Goal: Information Seeking & Learning: Understand process/instructions

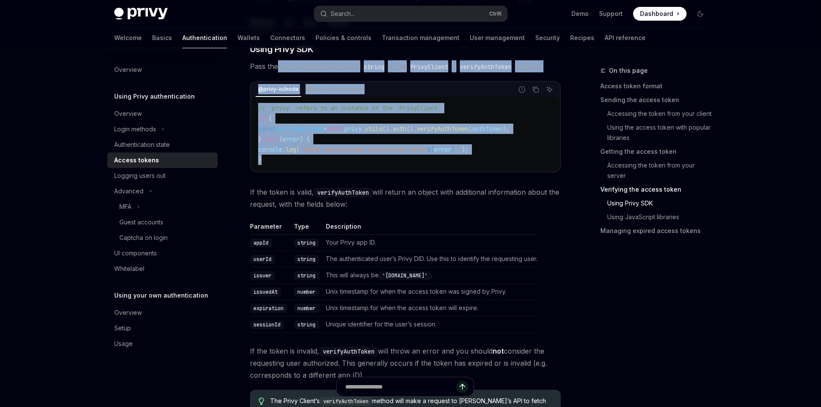
scroll to position [1342, 0]
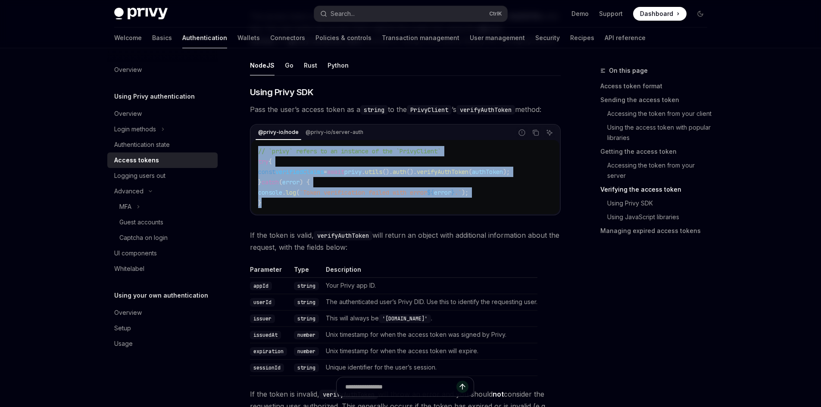
drag, startPoint x: 297, startPoint y: 119, endPoint x: 279, endPoint y: 146, distance: 32.8
click at [251, 146] on div "// `privy` refers to an instance of the `PrivyClient` try { const verifiedClaim…" at bounding box center [405, 177] width 308 height 74
copy code "// `privy` refers to an instance of the `PrivyClient` try { const verifiedClaim…"
click at [152, 36] on link "Basics" at bounding box center [162, 38] width 20 height 21
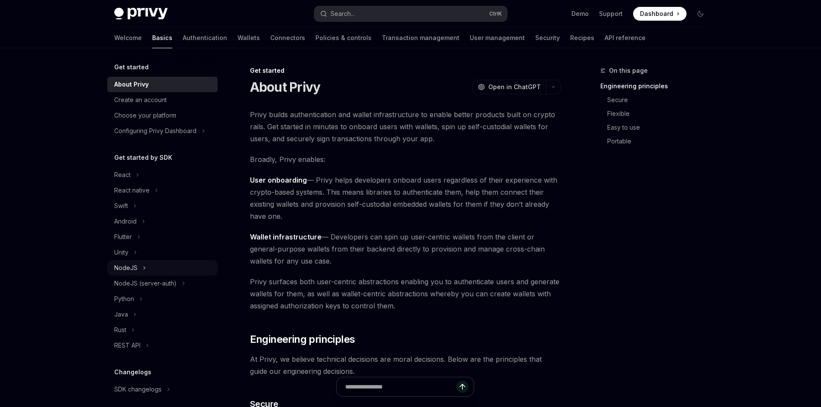
click at [145, 270] on icon "Toggle NodeJS section" at bounding box center [144, 268] width 3 height 10
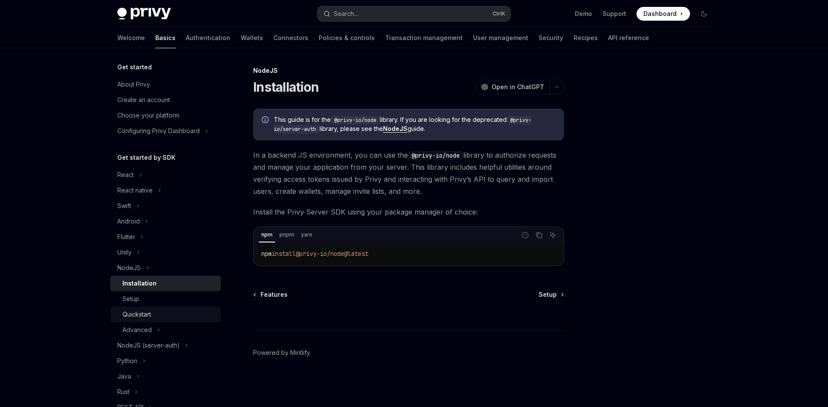
click at [165, 314] on div "Quickstart" at bounding box center [168, 315] width 93 height 10
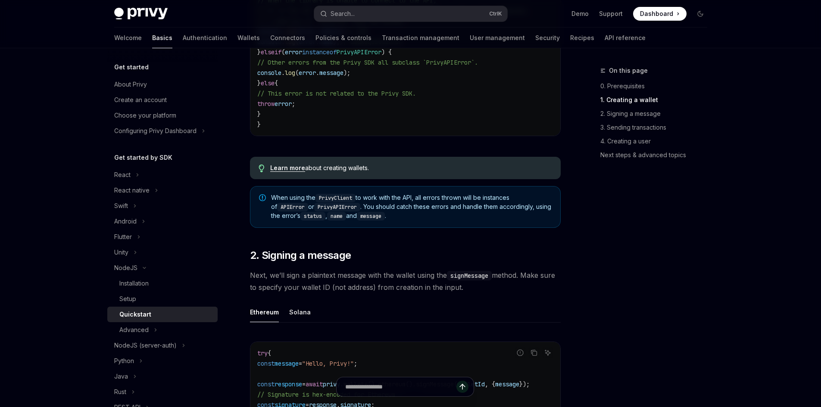
scroll to position [388, 0]
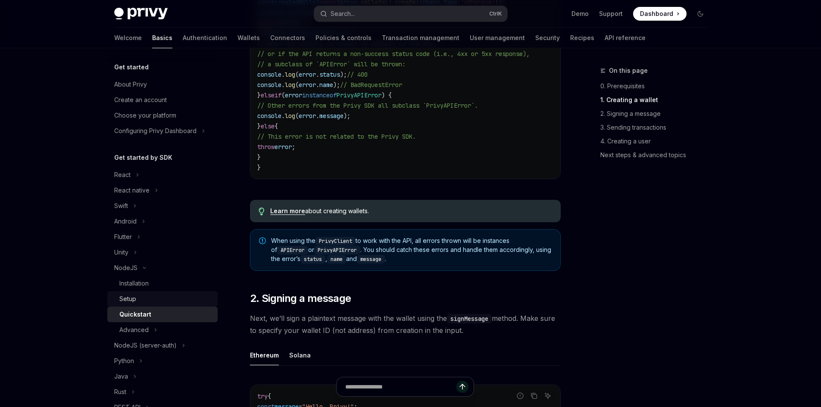
click at [158, 298] on div "Setup" at bounding box center [165, 299] width 93 height 10
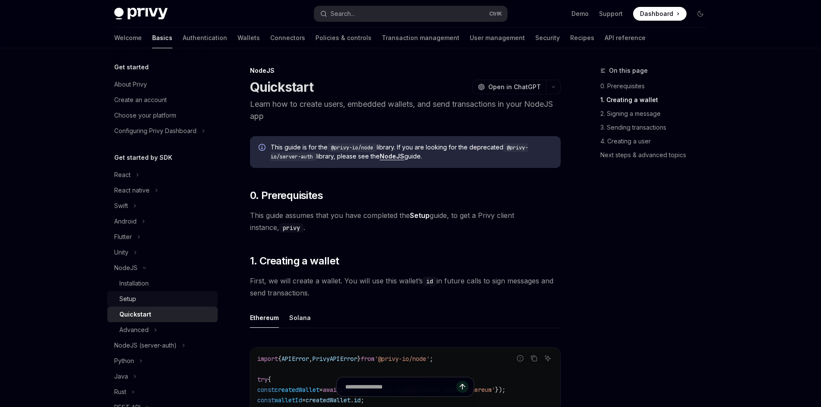
type textarea "*"
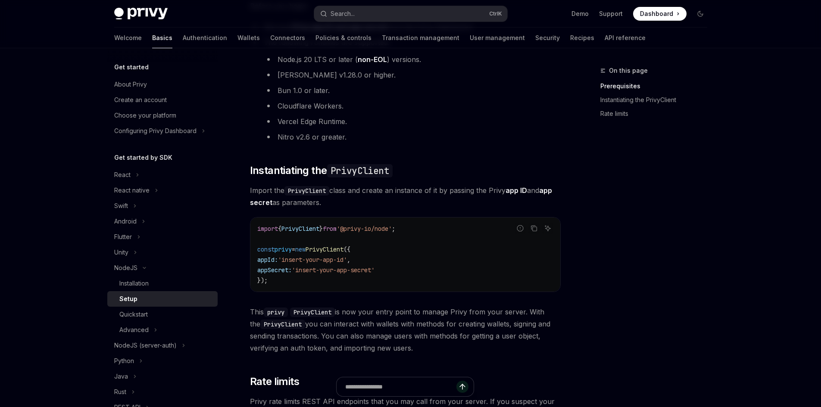
scroll to position [172, 0]
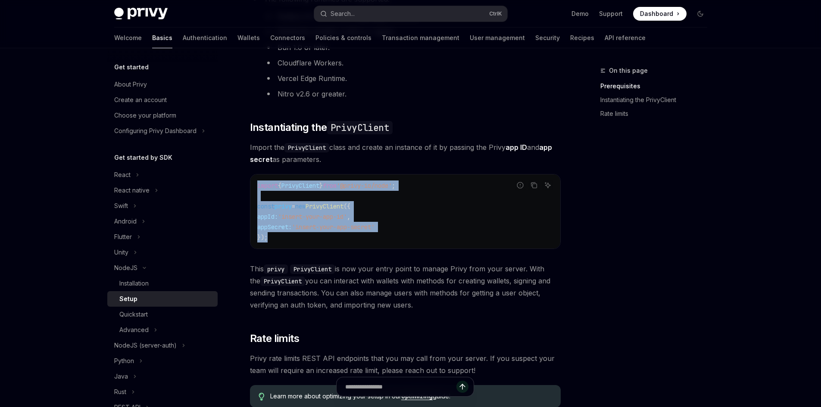
drag, startPoint x: 310, startPoint y: 238, endPoint x: 254, endPoint y: 185, distance: 77.2
click at [254, 185] on div "import { PrivyClient } from '@privy-io/node' ; const privy = new PrivyClient ({…" at bounding box center [405, 212] width 310 height 74
copy code "import { PrivyClient } from '@privy-io/node' ; const privy = new PrivyClient ({…"
